Goal: Task Accomplishment & Management: Use online tool/utility

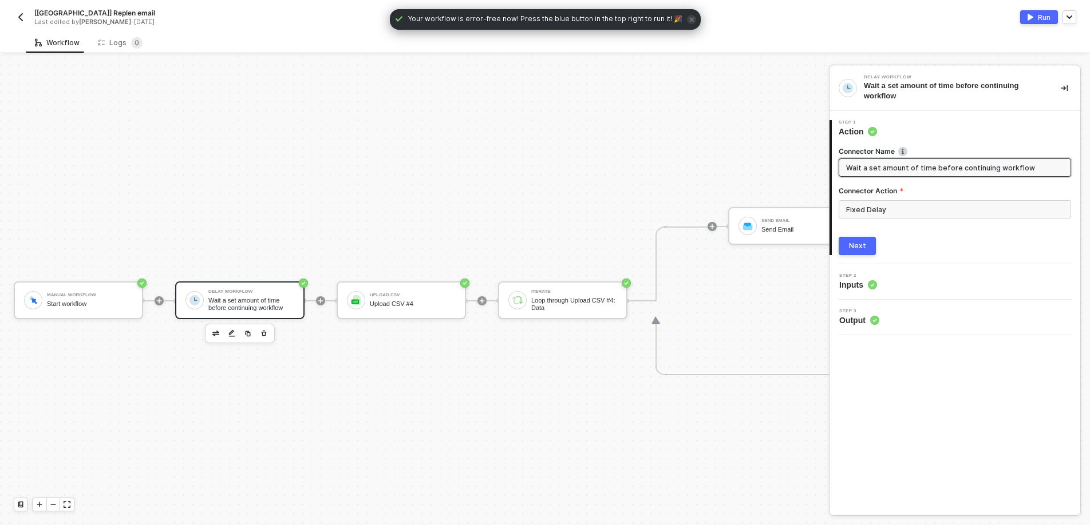
scroll to position [21, 0]
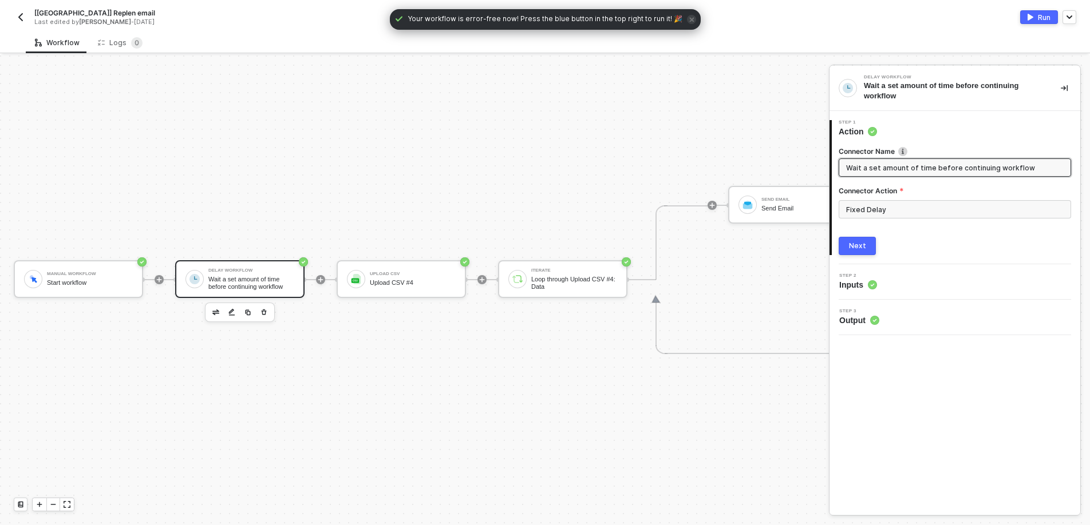
click at [21, 13] on img "button" at bounding box center [20, 17] width 9 height 9
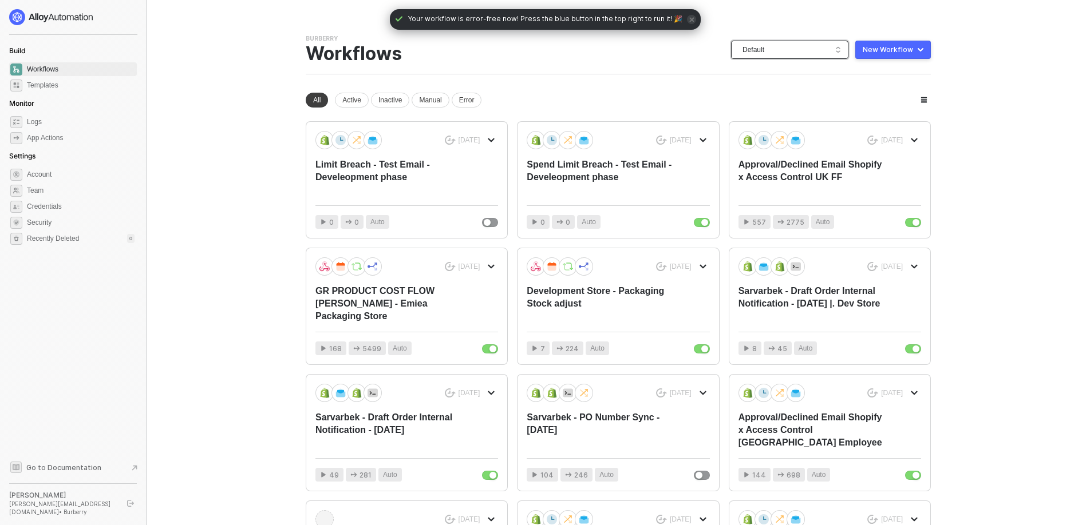
click at [797, 56] on span "Default" at bounding box center [791, 49] width 99 height 17
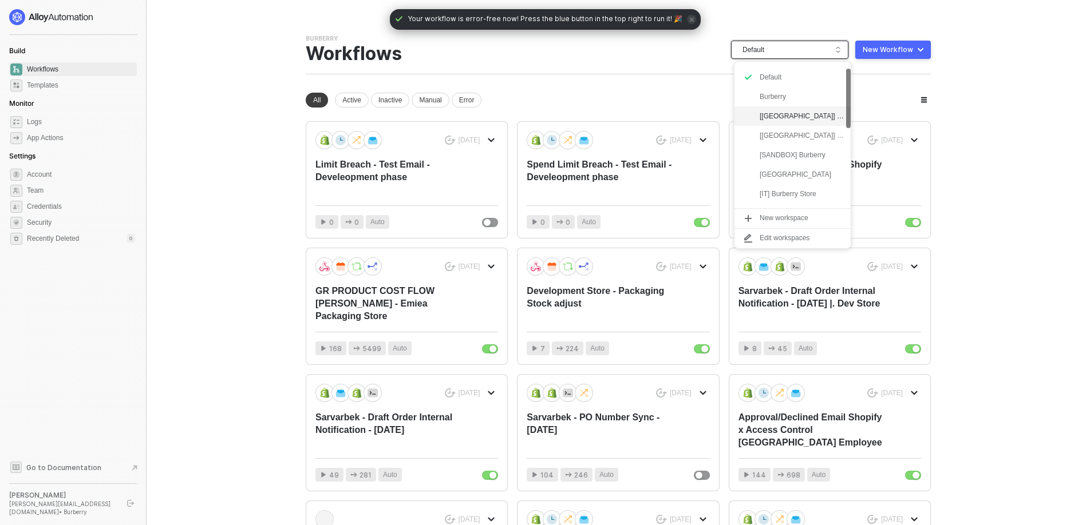
scroll to position [18, 0]
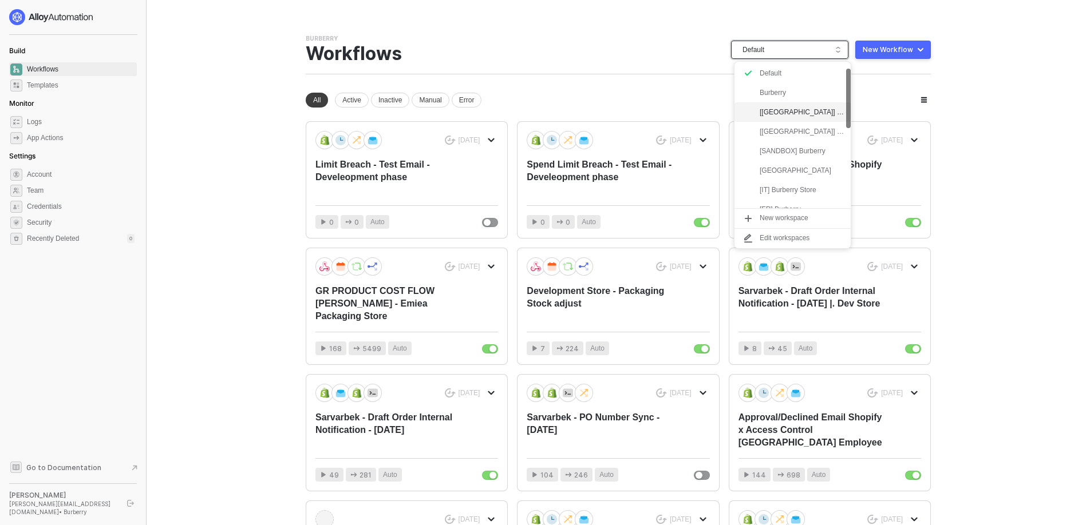
click at [771, 116] on div "[USA] Burberry" at bounding box center [801, 112] width 84 height 14
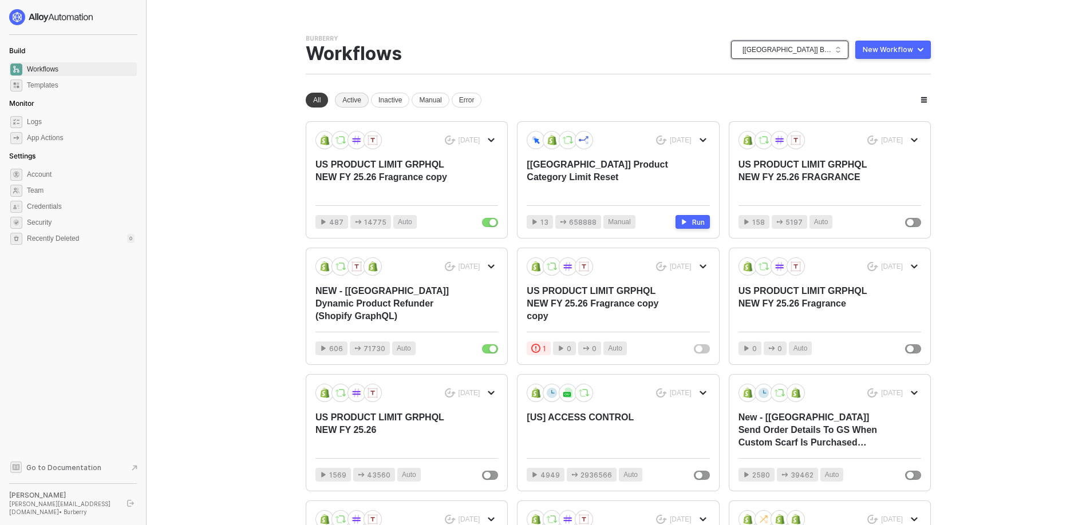
click at [353, 106] on div "Active" at bounding box center [352, 100] width 34 height 15
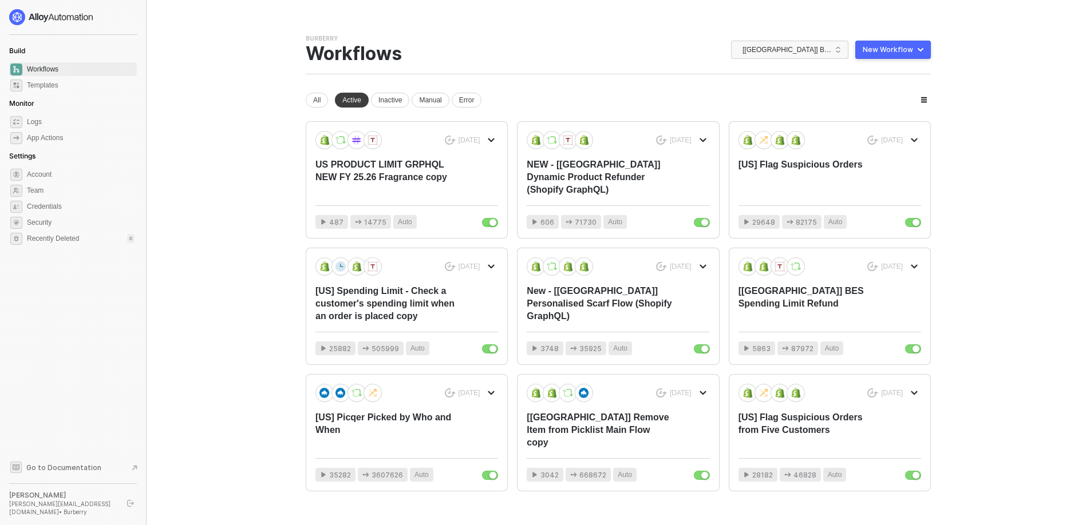
scroll to position [28, 0]
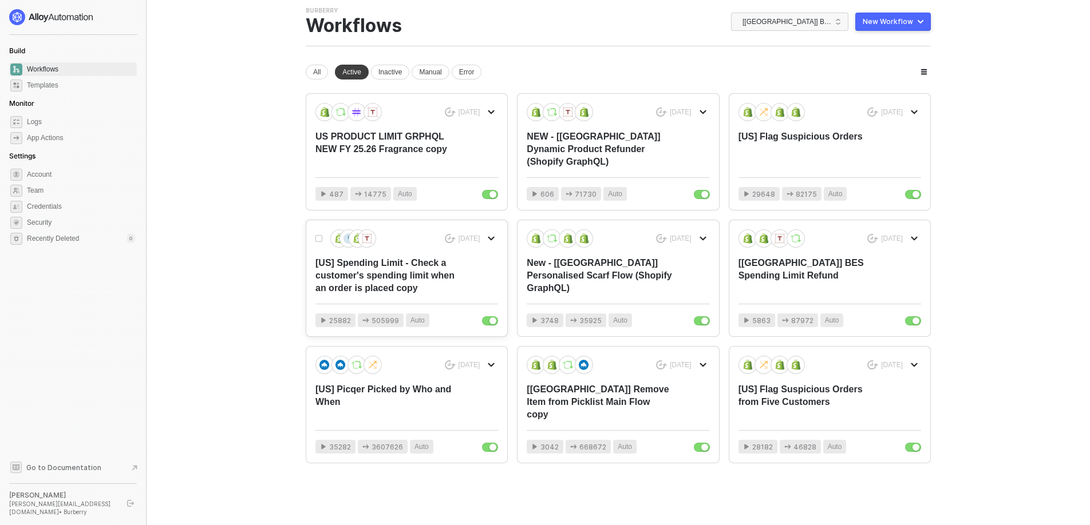
click at [385, 273] on div "[US] Spending Limit - Check a customer's spending limit when an order is placed…" at bounding box center [388, 276] width 146 height 38
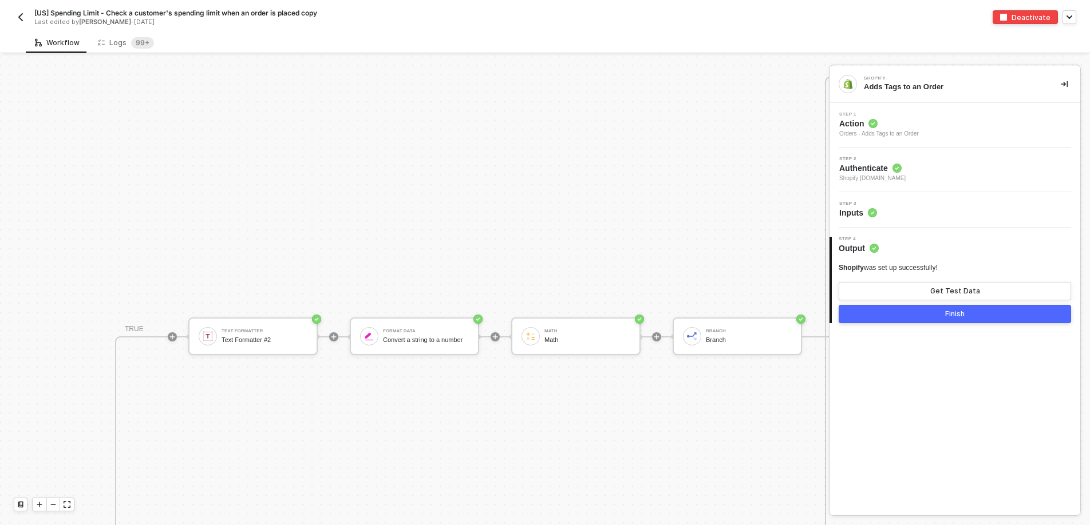
scroll to position [352, 927]
click at [567, 319] on div "Math Math" at bounding box center [587, 330] width 86 height 22
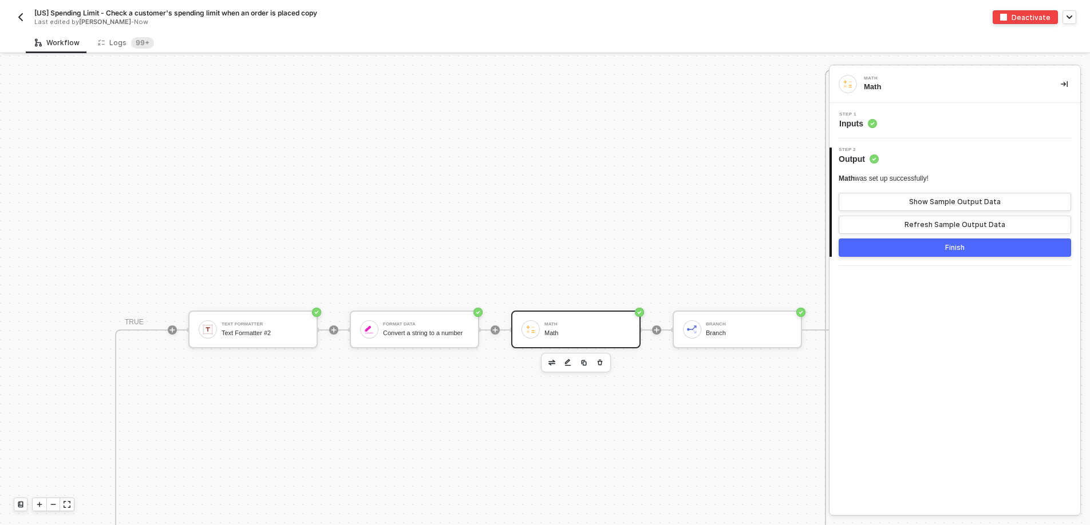
click at [854, 122] on span "Inputs" at bounding box center [858, 123] width 38 height 11
